Goal: Information Seeking & Learning: Learn about a topic

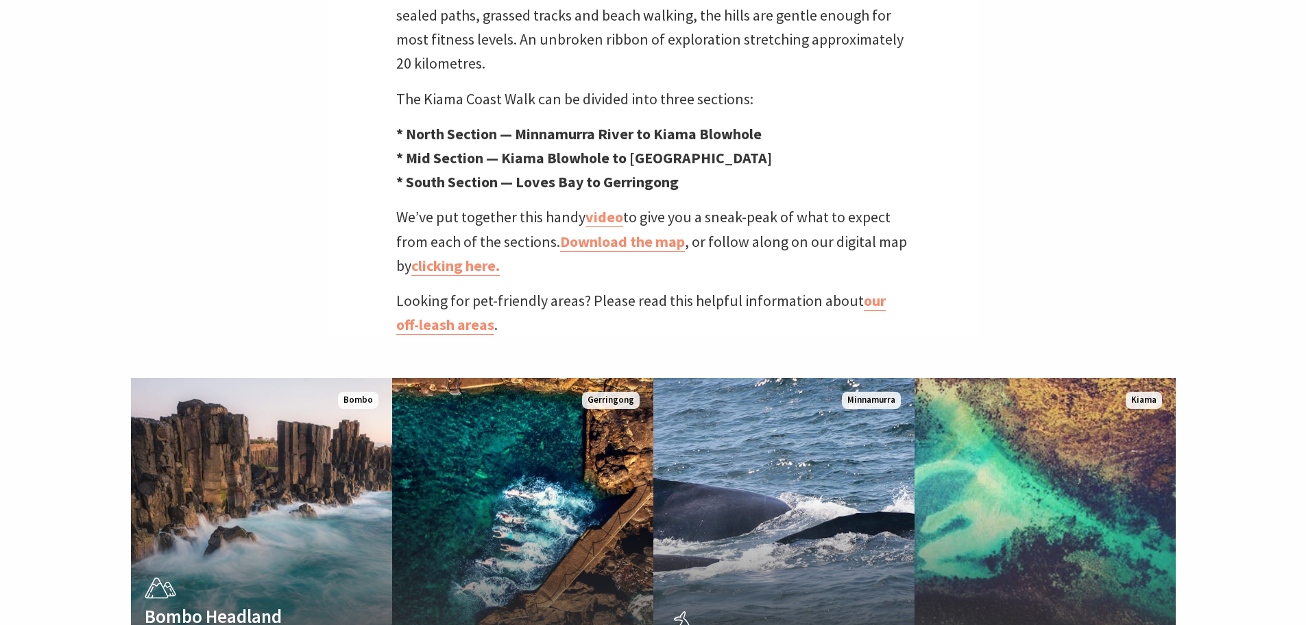
scroll to position [548, 0]
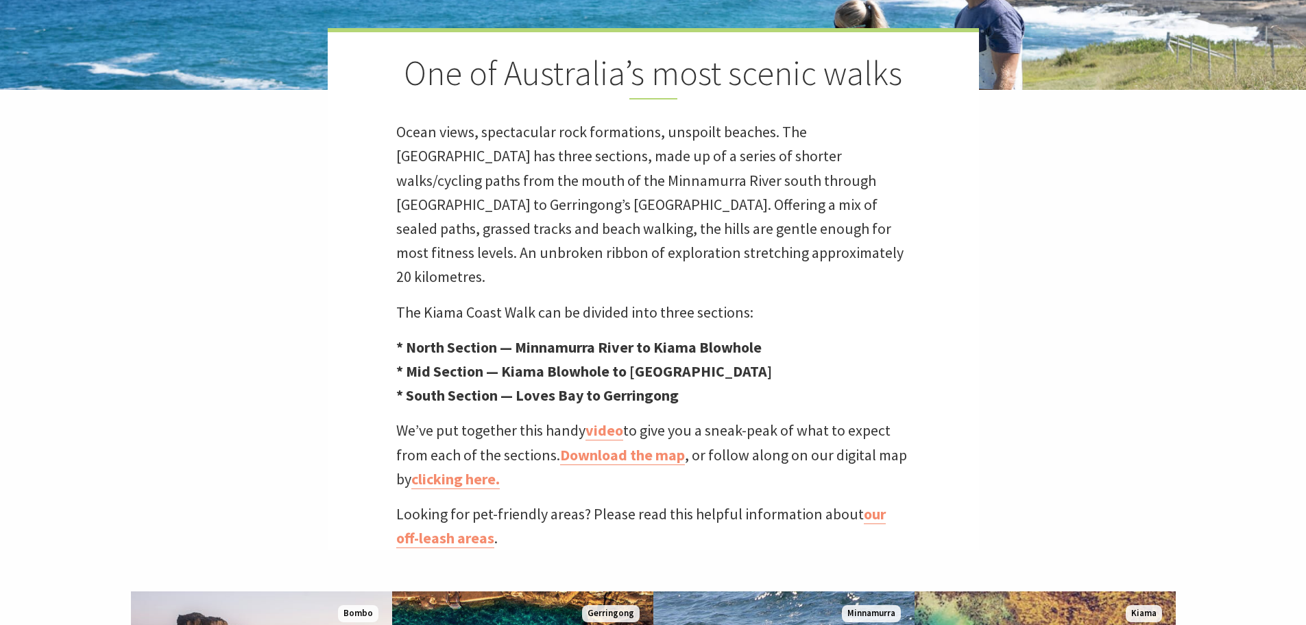
scroll to position [411, 0]
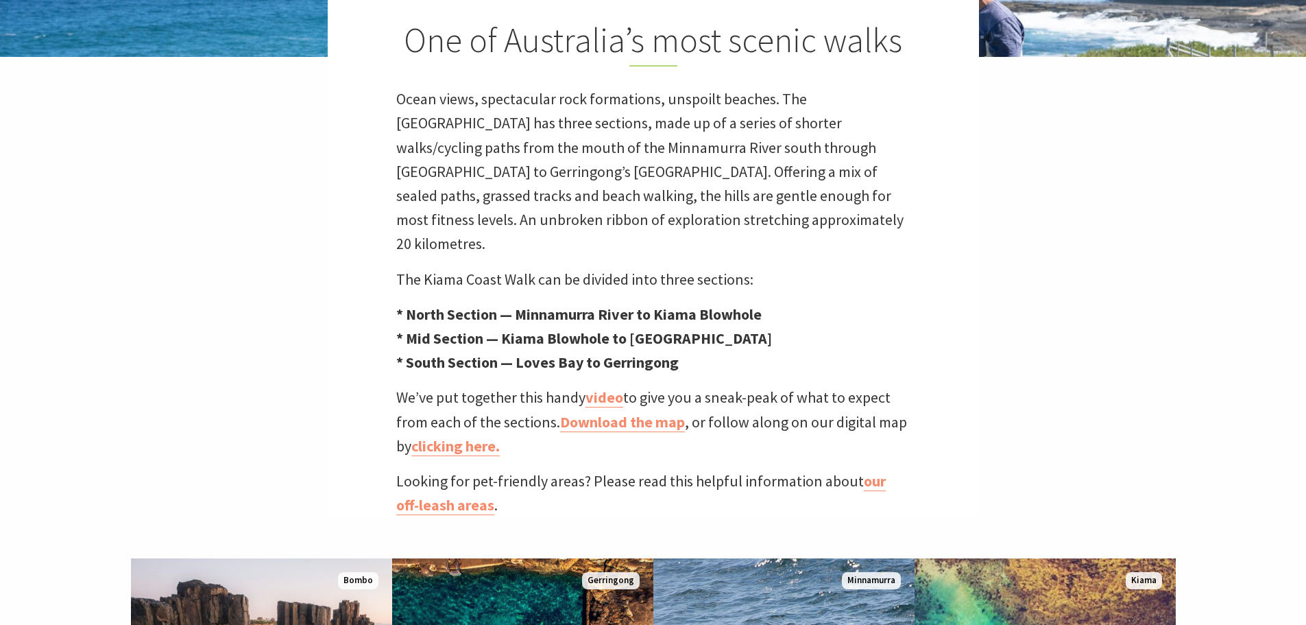
click at [478, 411] on p "We’ve put together this handy video to give you a sneak-peak of what to expect …" at bounding box center [653, 421] width 514 height 73
click at [472, 436] on link "clicking here." at bounding box center [455, 446] width 88 height 20
